Goal: Check status: Check status

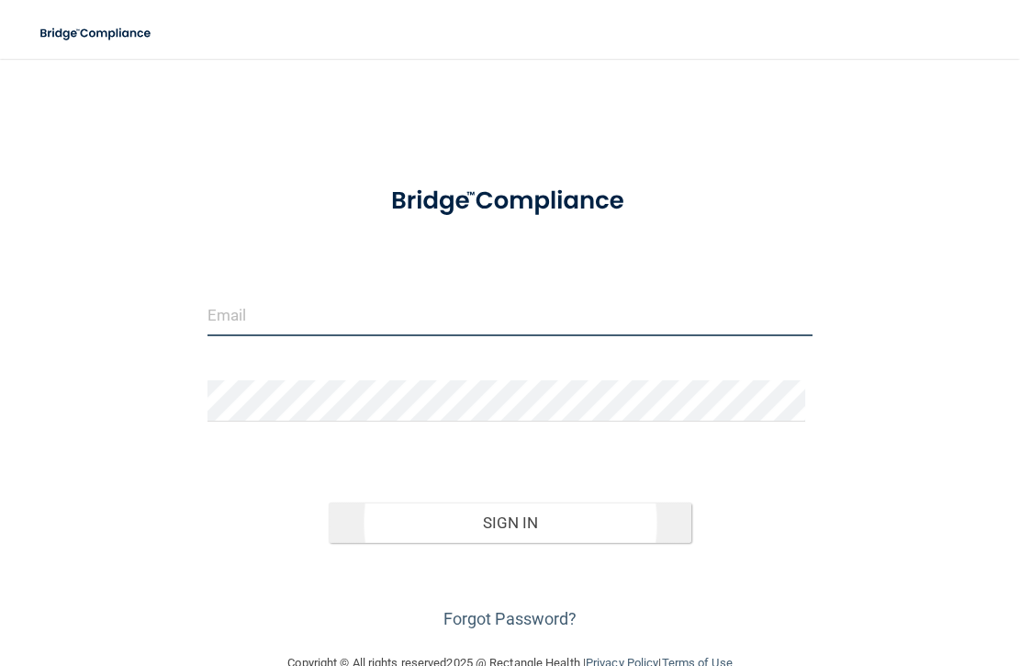
type input "[PERSON_NAME][EMAIL_ADDRESS][DOMAIN_NAME]"
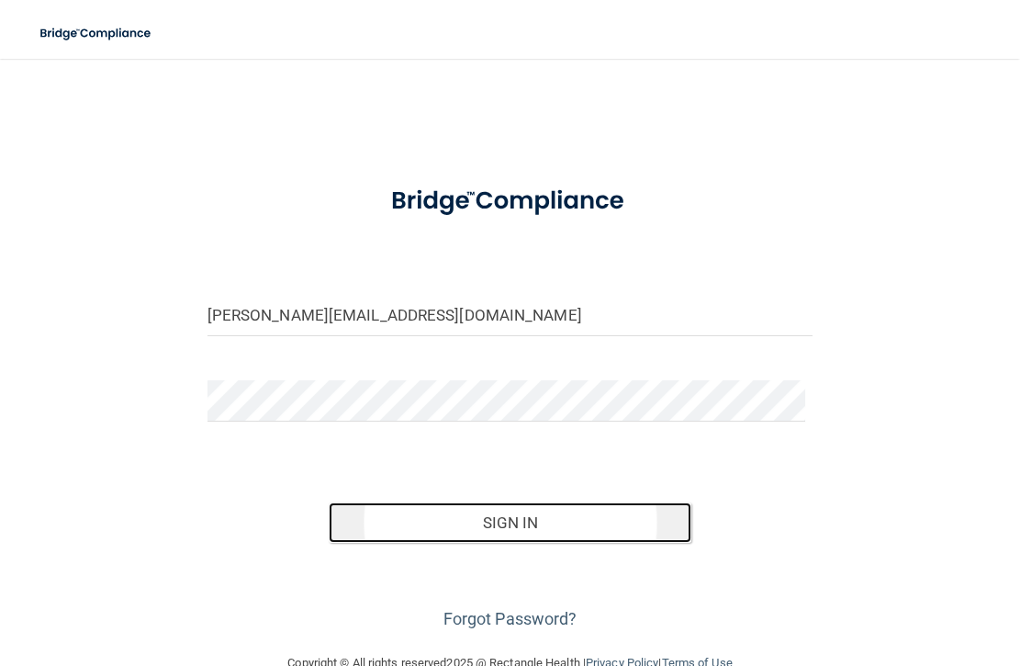
click at [460, 532] on button "Sign In" at bounding box center [511, 522] width 364 height 40
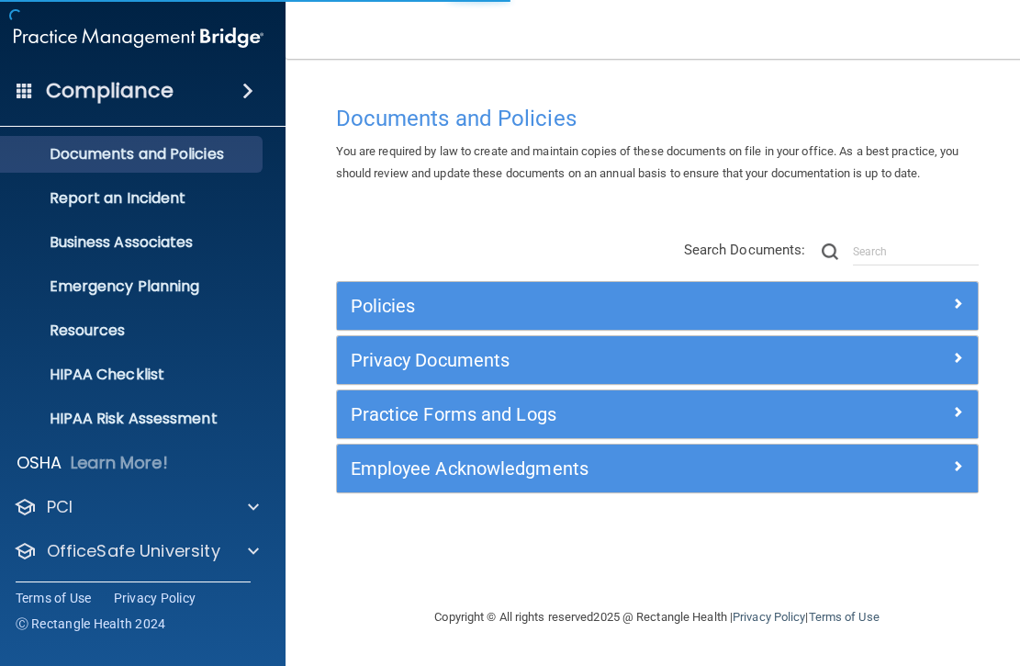
scroll to position [96, 0]
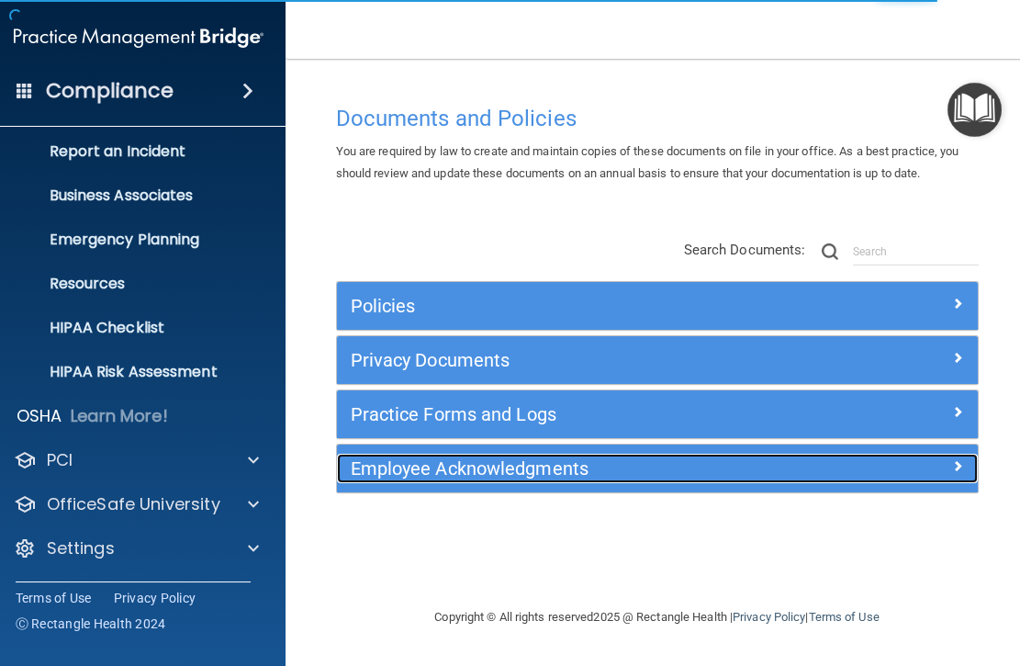
click at [459, 474] on h5 "Employee Acknowledgments" at bounding box center [578, 468] width 454 height 20
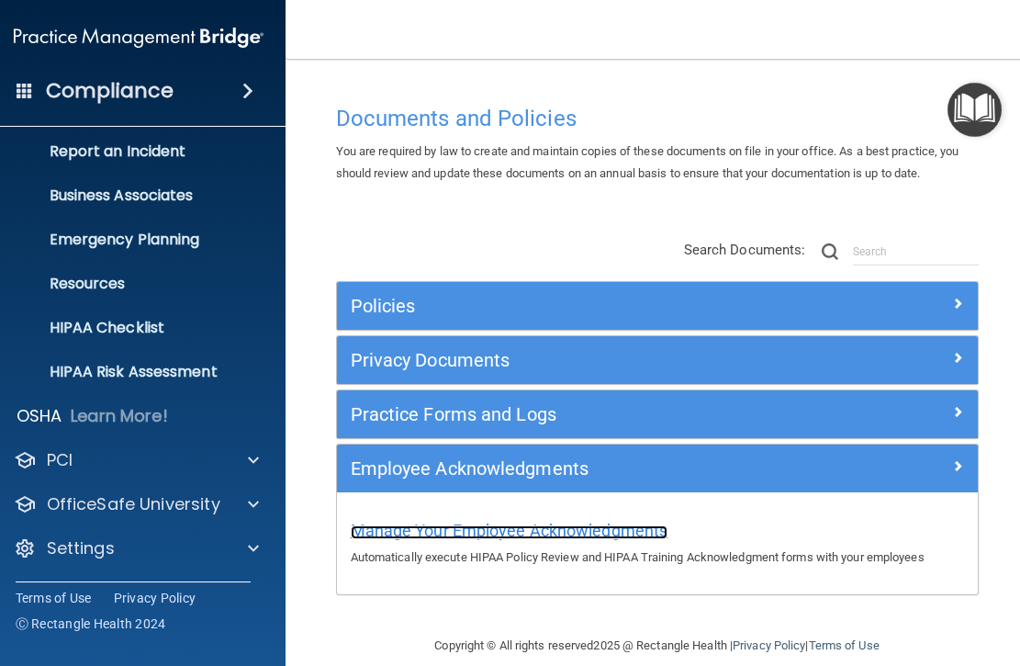
click at [522, 530] on span "Manage Your Employee Acknowledgments" at bounding box center [510, 530] width 318 height 19
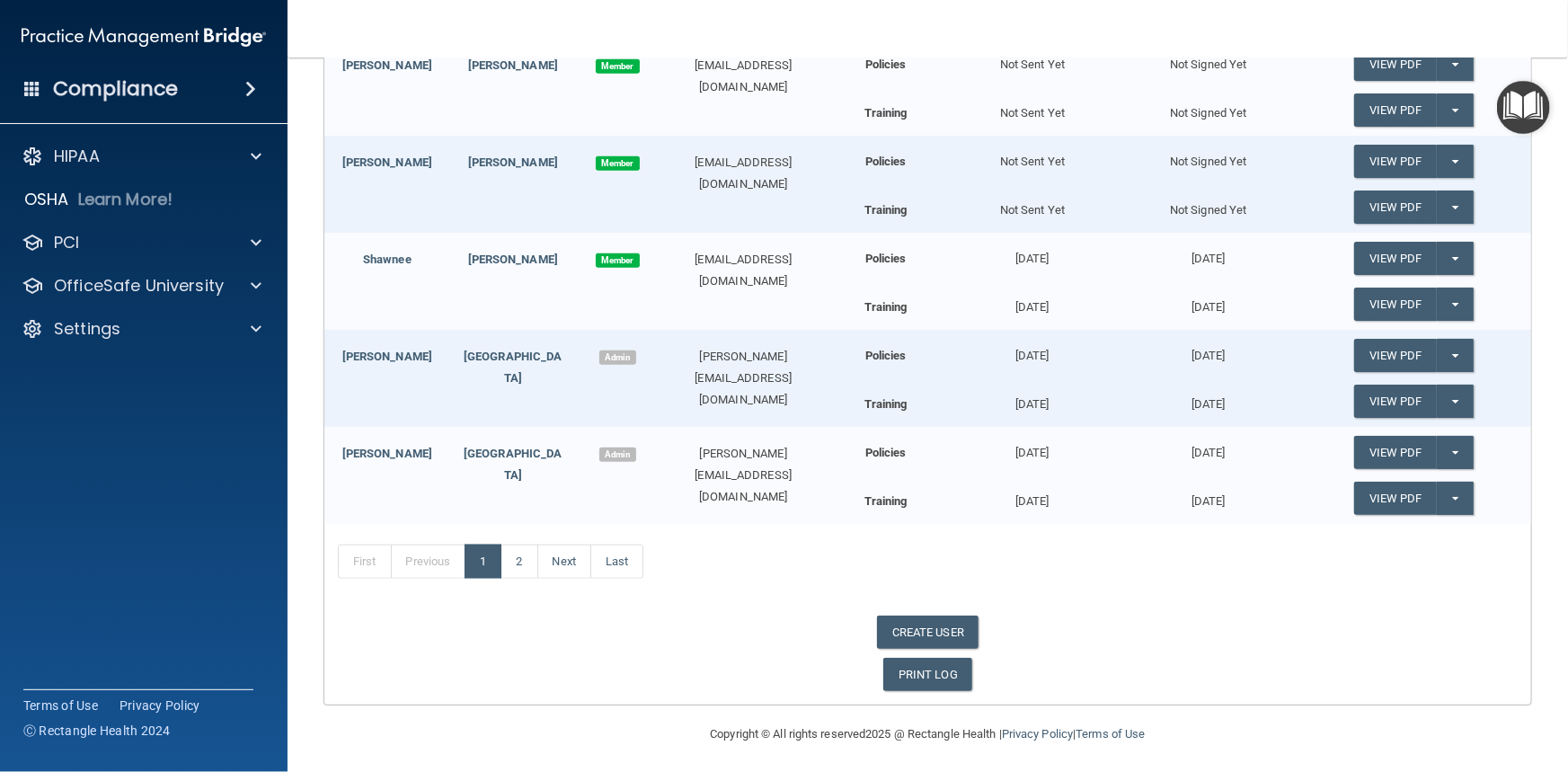
scroll to position [710, 0]
click at [531, 553] on link "2" at bounding box center [519, 560] width 37 height 34
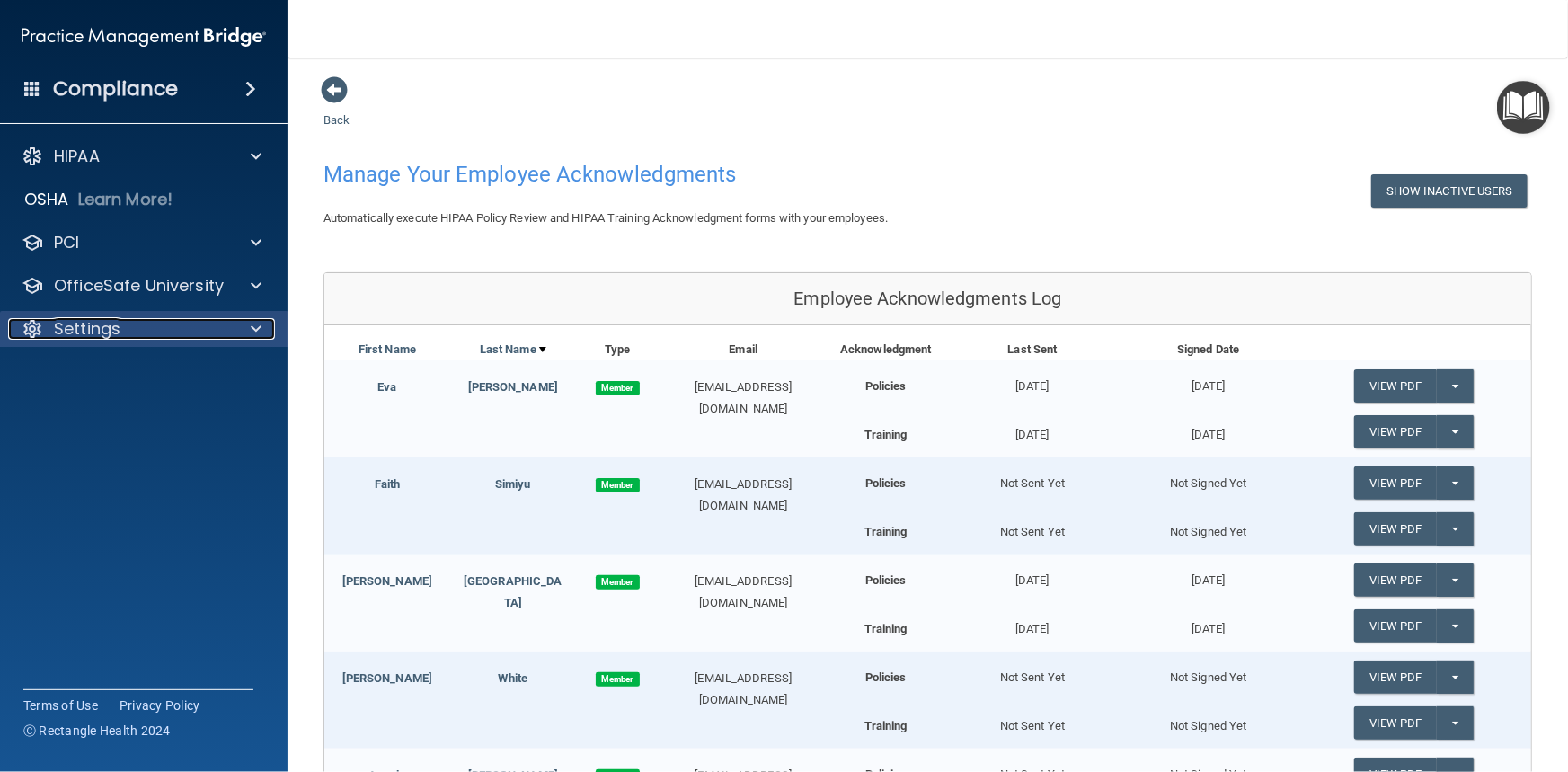
click at [234, 324] on div at bounding box center [254, 329] width 45 height 22
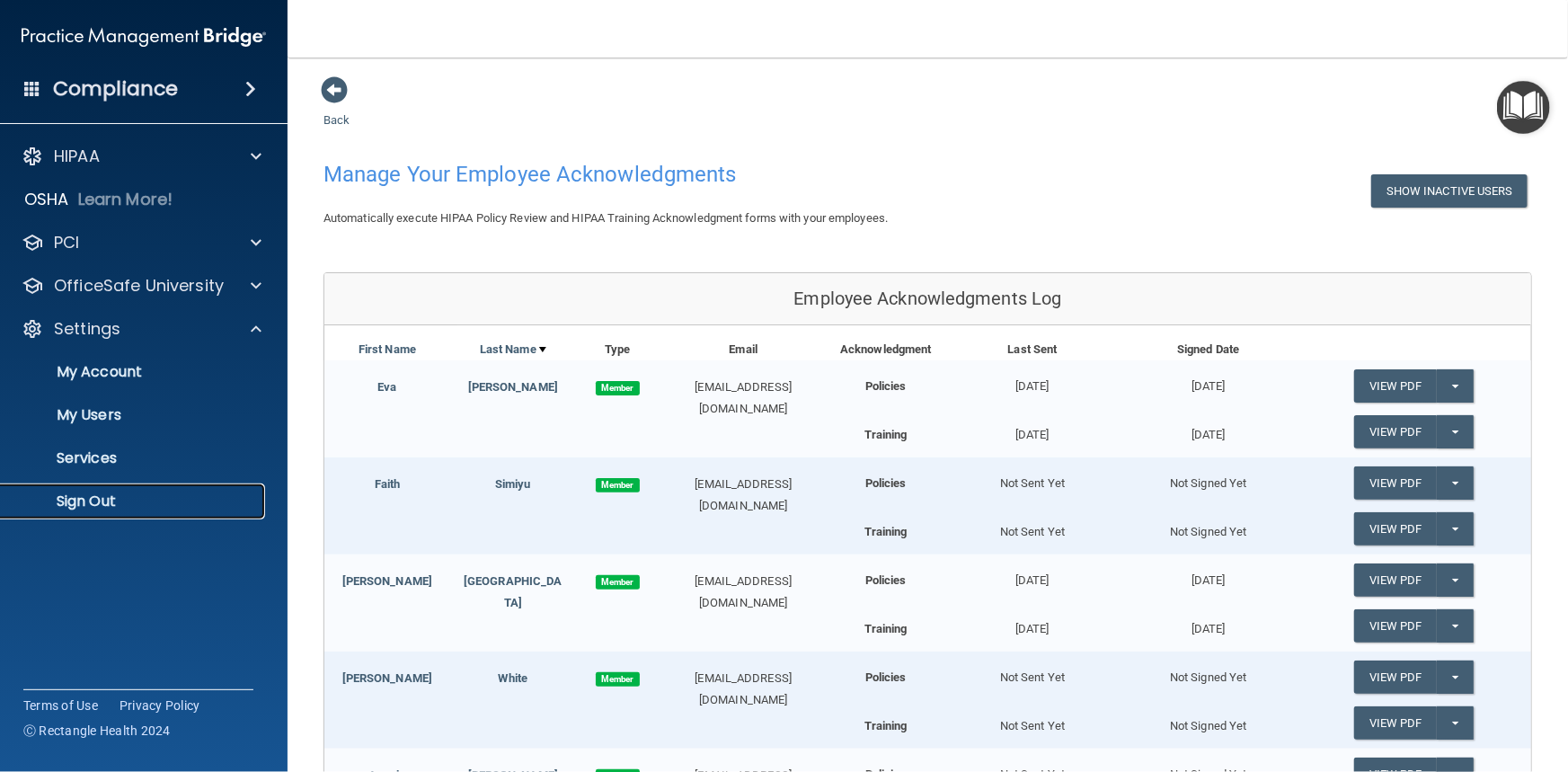
click at [96, 489] on link "Sign Out" at bounding box center [123, 501] width 283 height 36
